Goal: Information Seeking & Learning: Stay updated

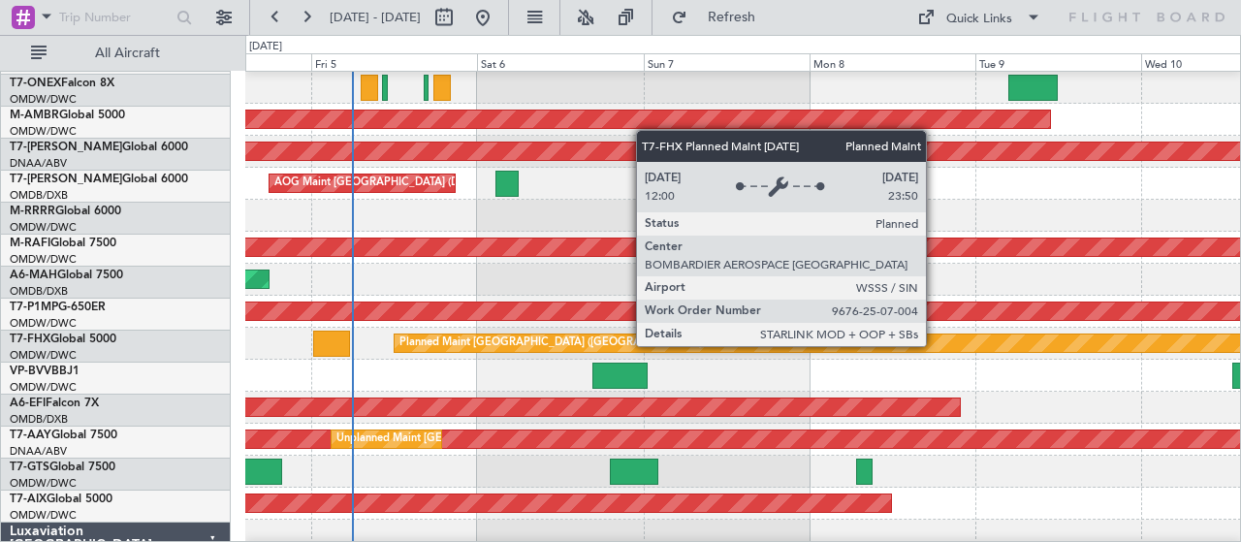
scroll to position [95, 0]
click at [543, 344] on div "Planned Maint [GEOGRAPHIC_DATA] ([GEOGRAPHIC_DATA])" at bounding box center [551, 343] width 305 height 29
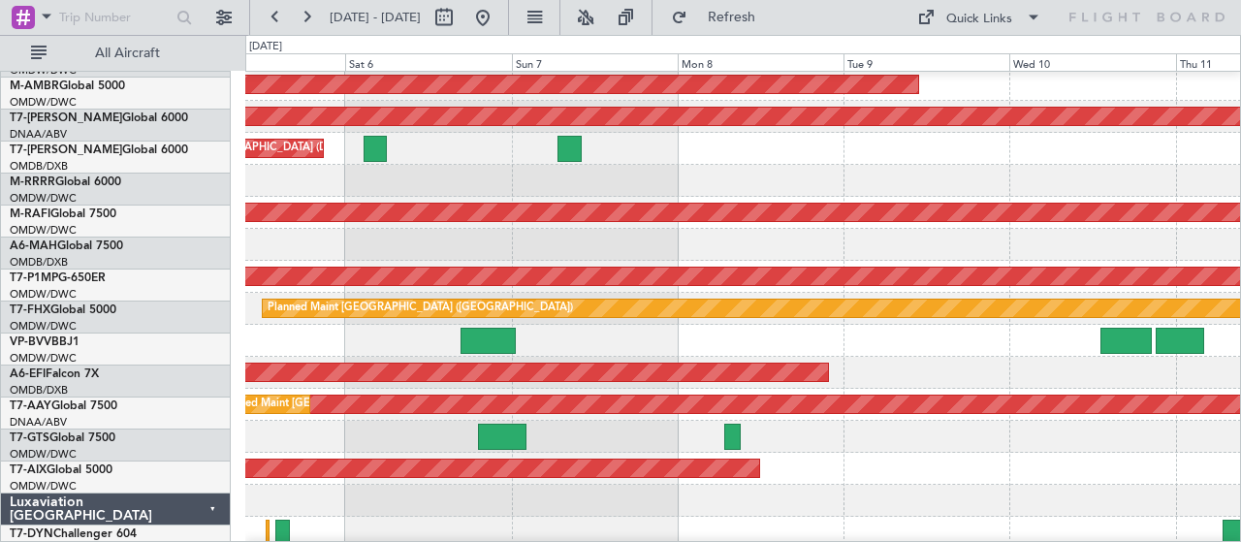
scroll to position [130, 0]
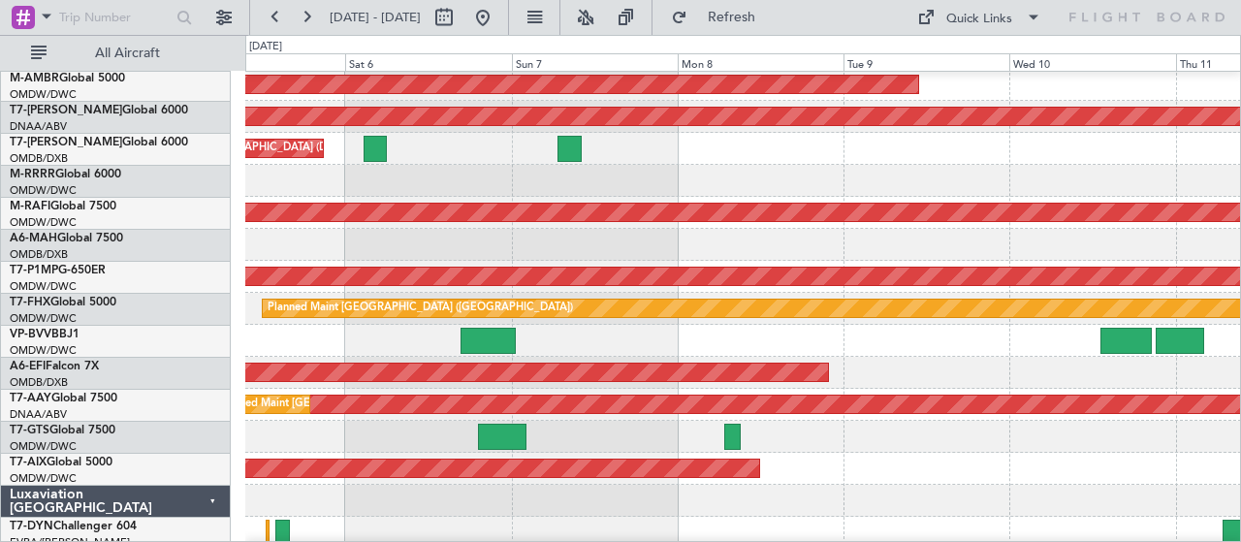
click at [907, 362] on div "Planned Maint Dubai (Al Maktoum Intl)" at bounding box center [743, 373] width 996 height 32
